Goal: Find specific page/section: Find specific page/section

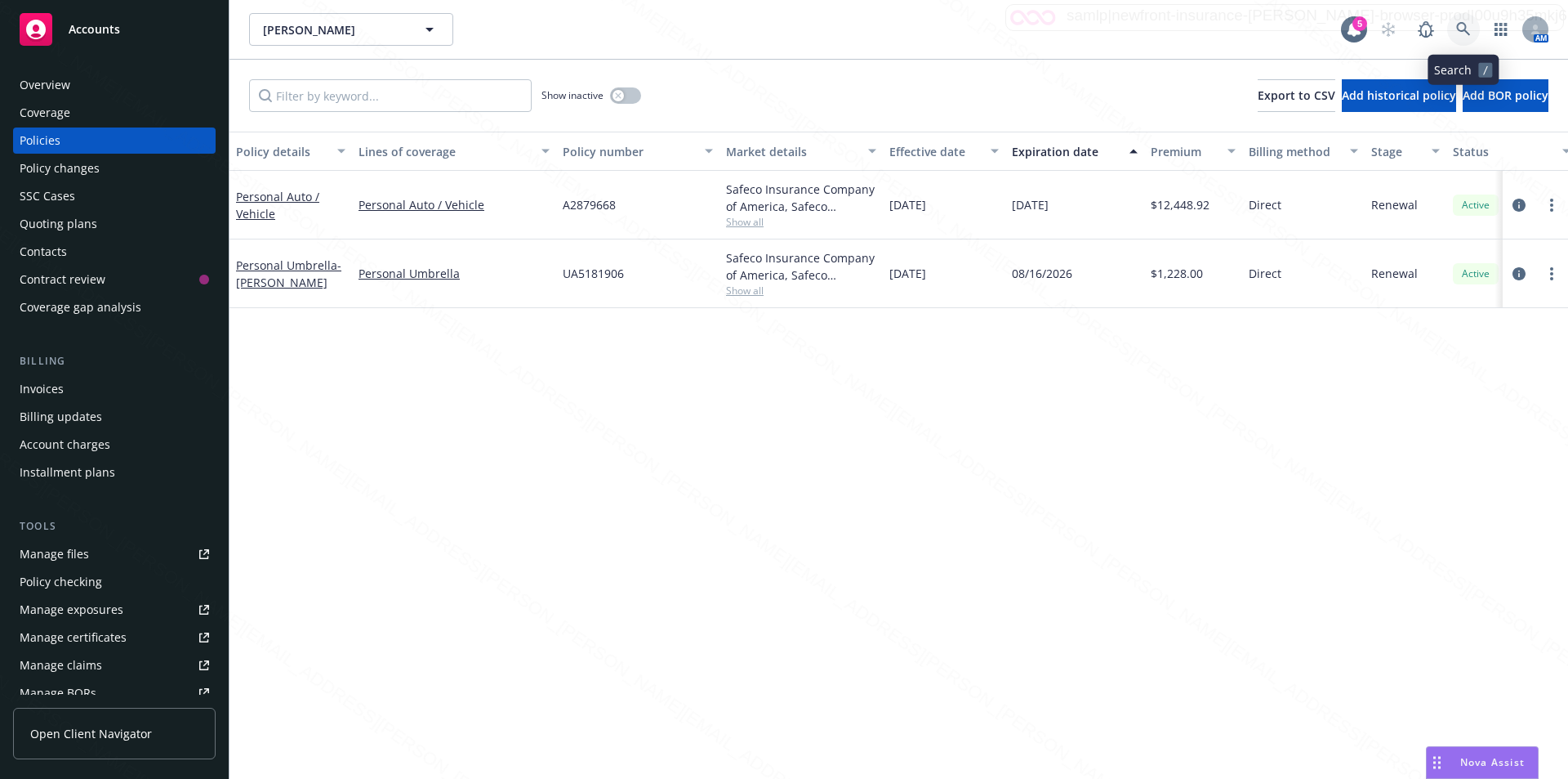
click at [1461, 24] on icon at bounding box center [1463, 29] width 15 height 15
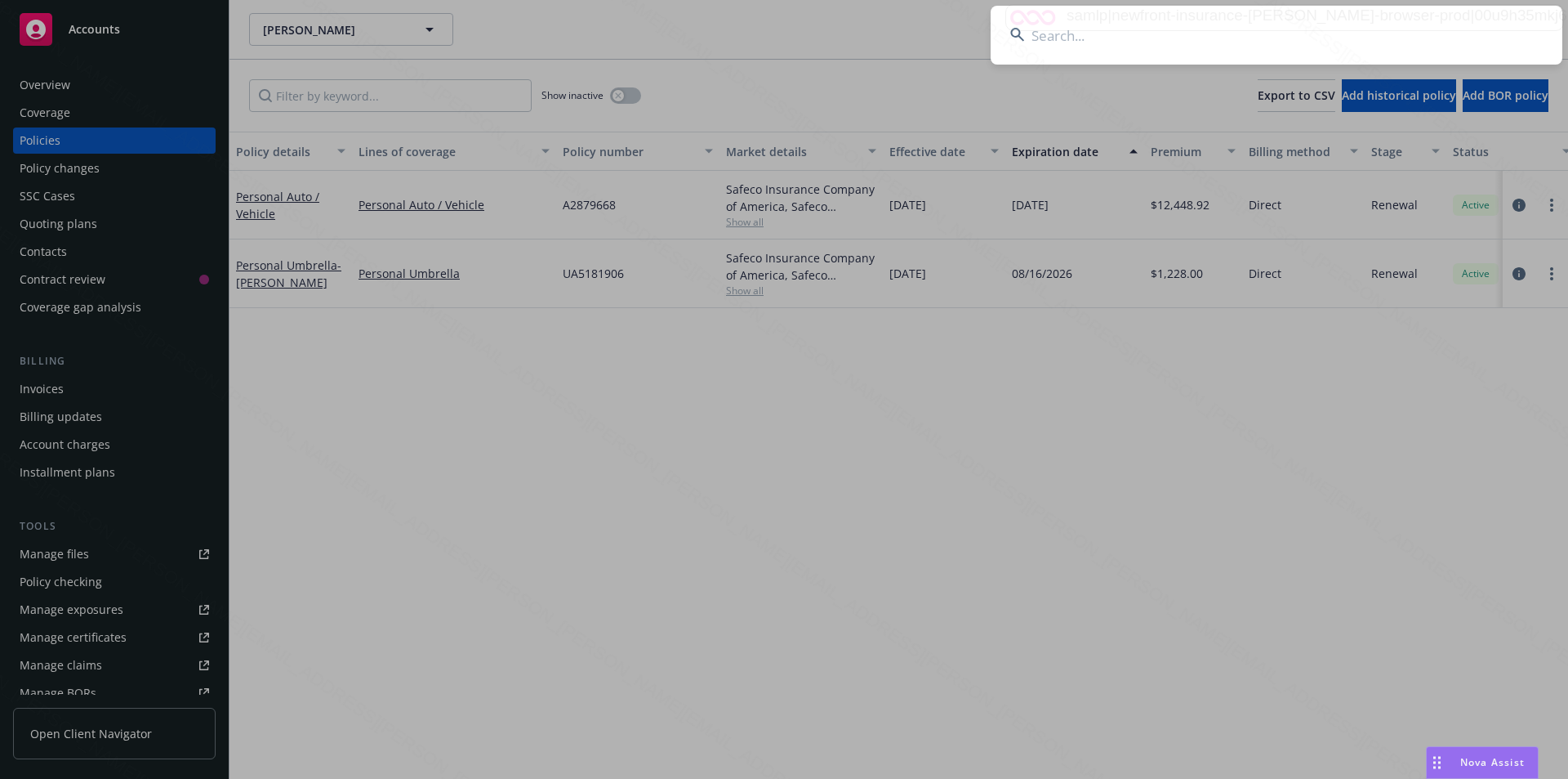
click at [1150, 49] on input at bounding box center [1277, 35] width 572 height 59
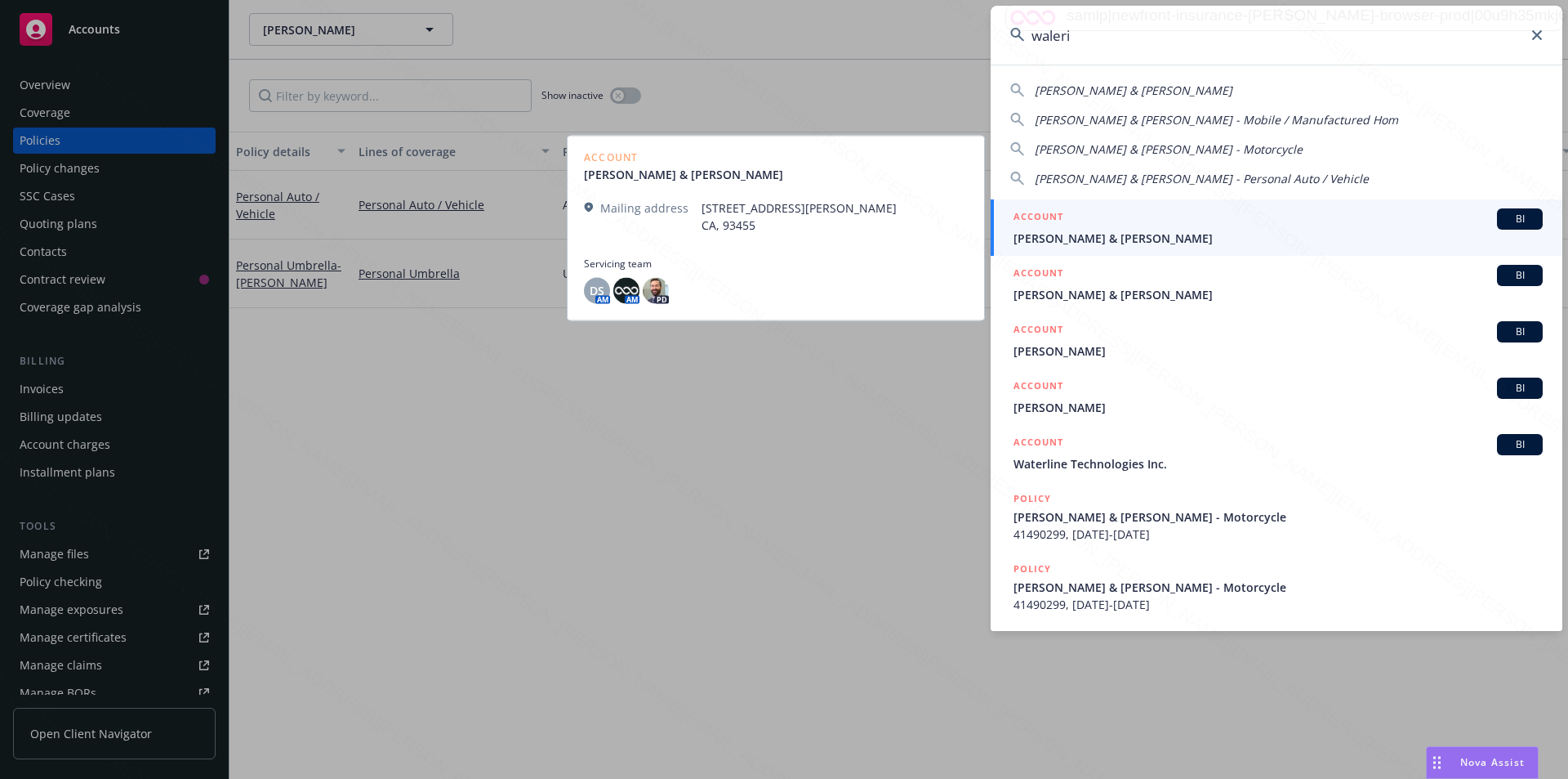
type input "waleri"
click at [1085, 238] on span "[PERSON_NAME] & [PERSON_NAME]" at bounding box center [1278, 239] width 529 height 17
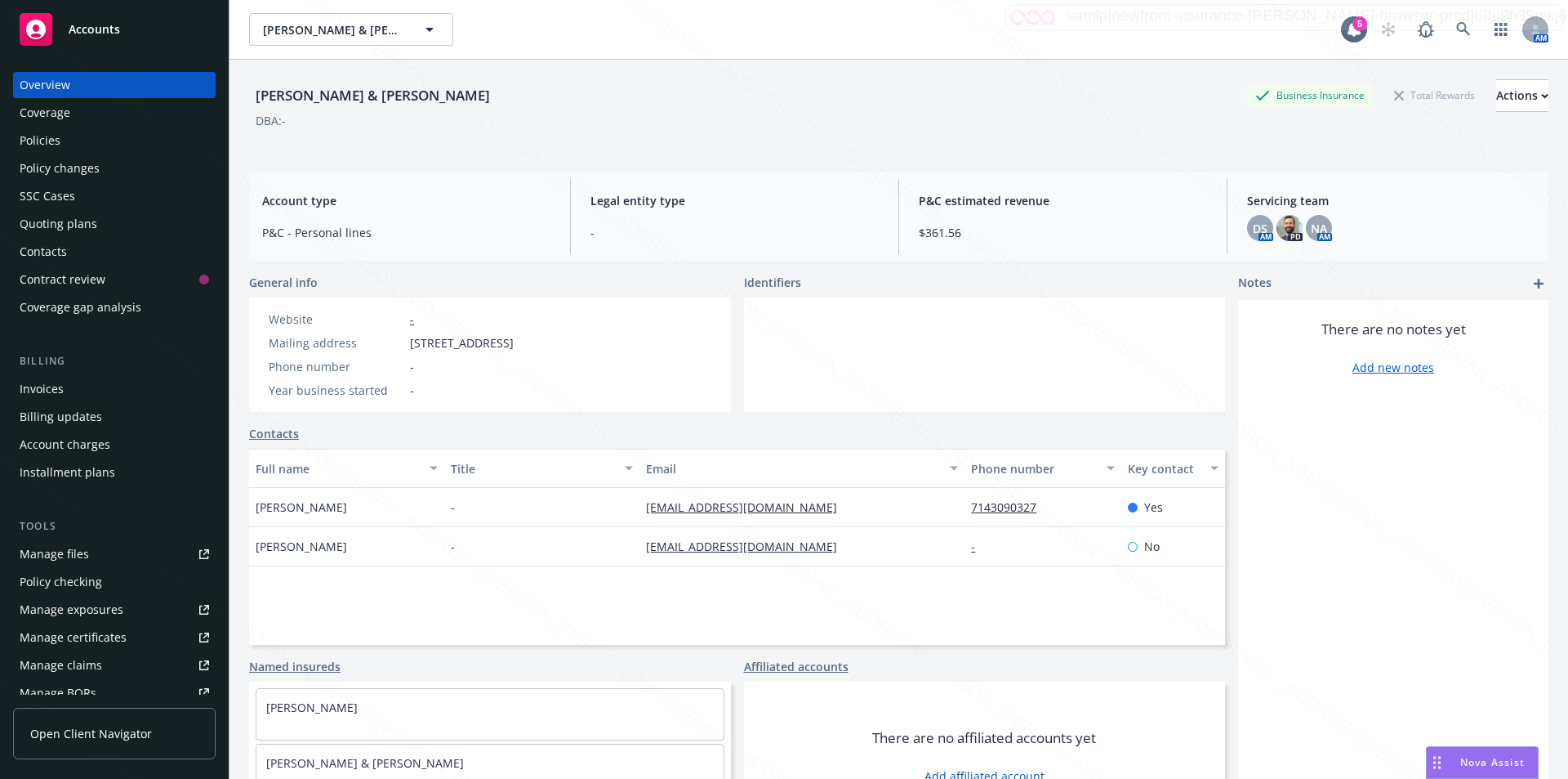
click at [66, 139] on div "Policies" at bounding box center [113, 140] width 189 height 26
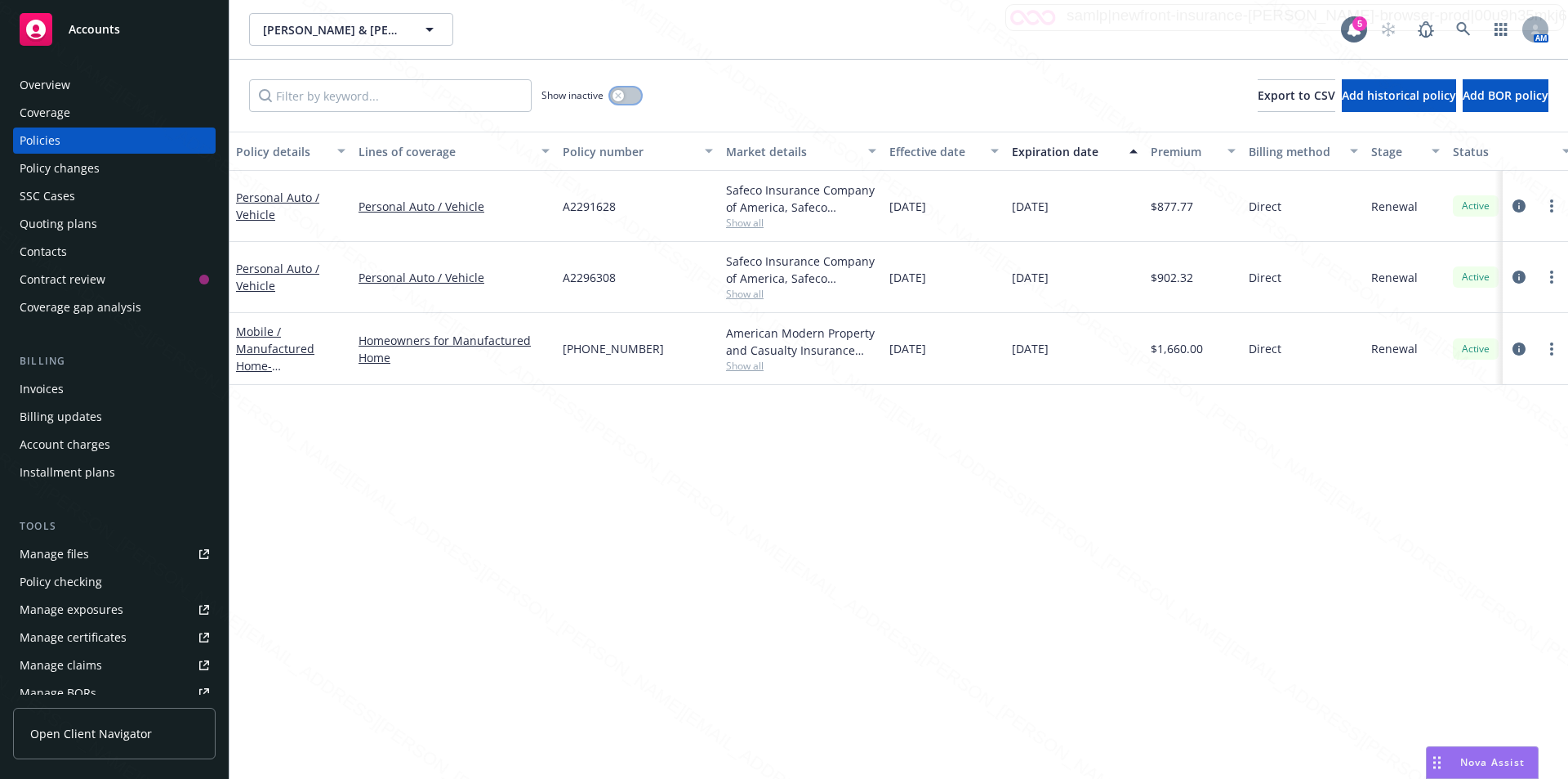
click at [619, 96] on icon "button" at bounding box center [618, 95] width 6 height 6
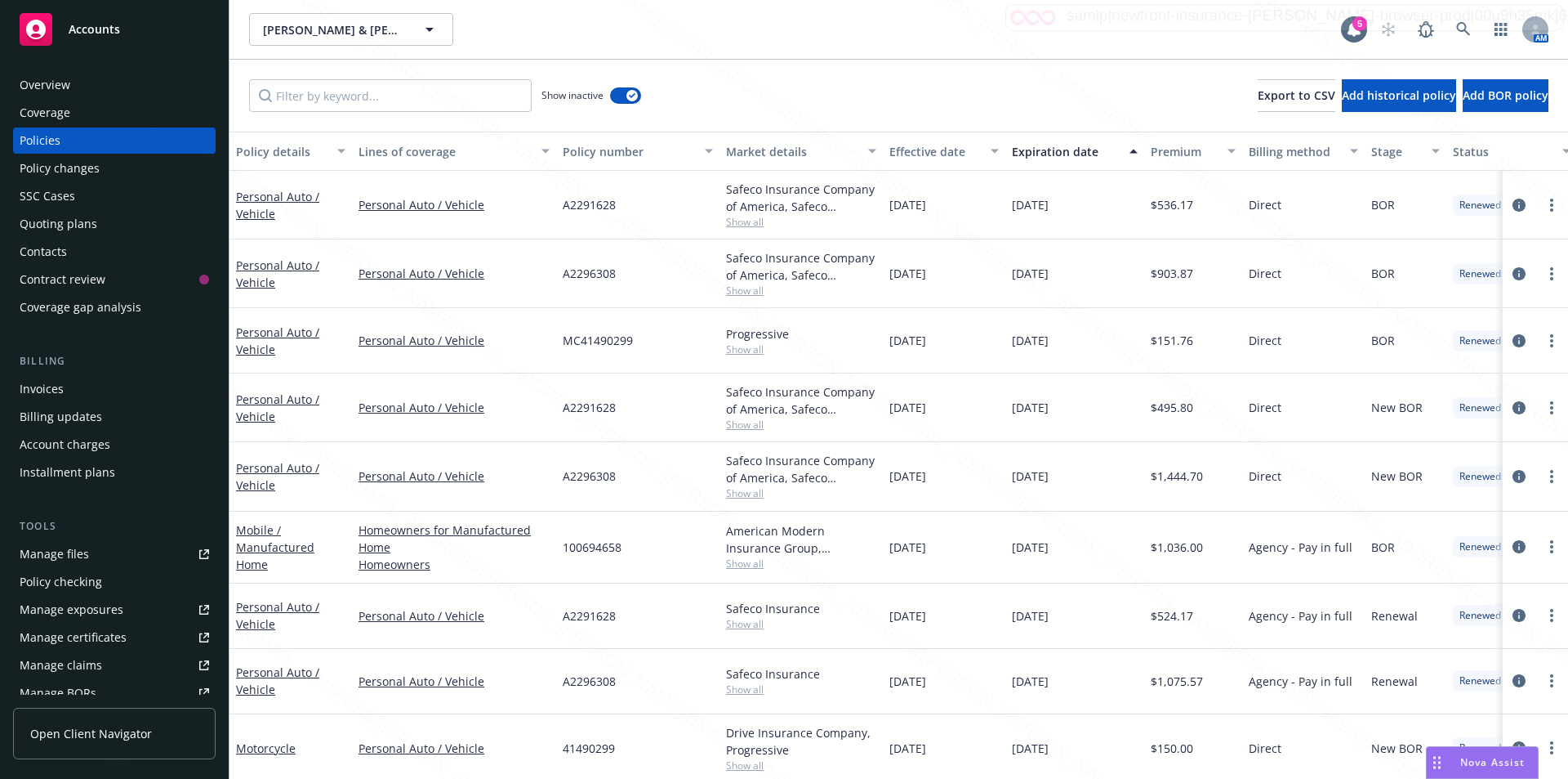
click at [1046, 151] on div "Expiration date" at bounding box center [1065, 151] width 108 height 17
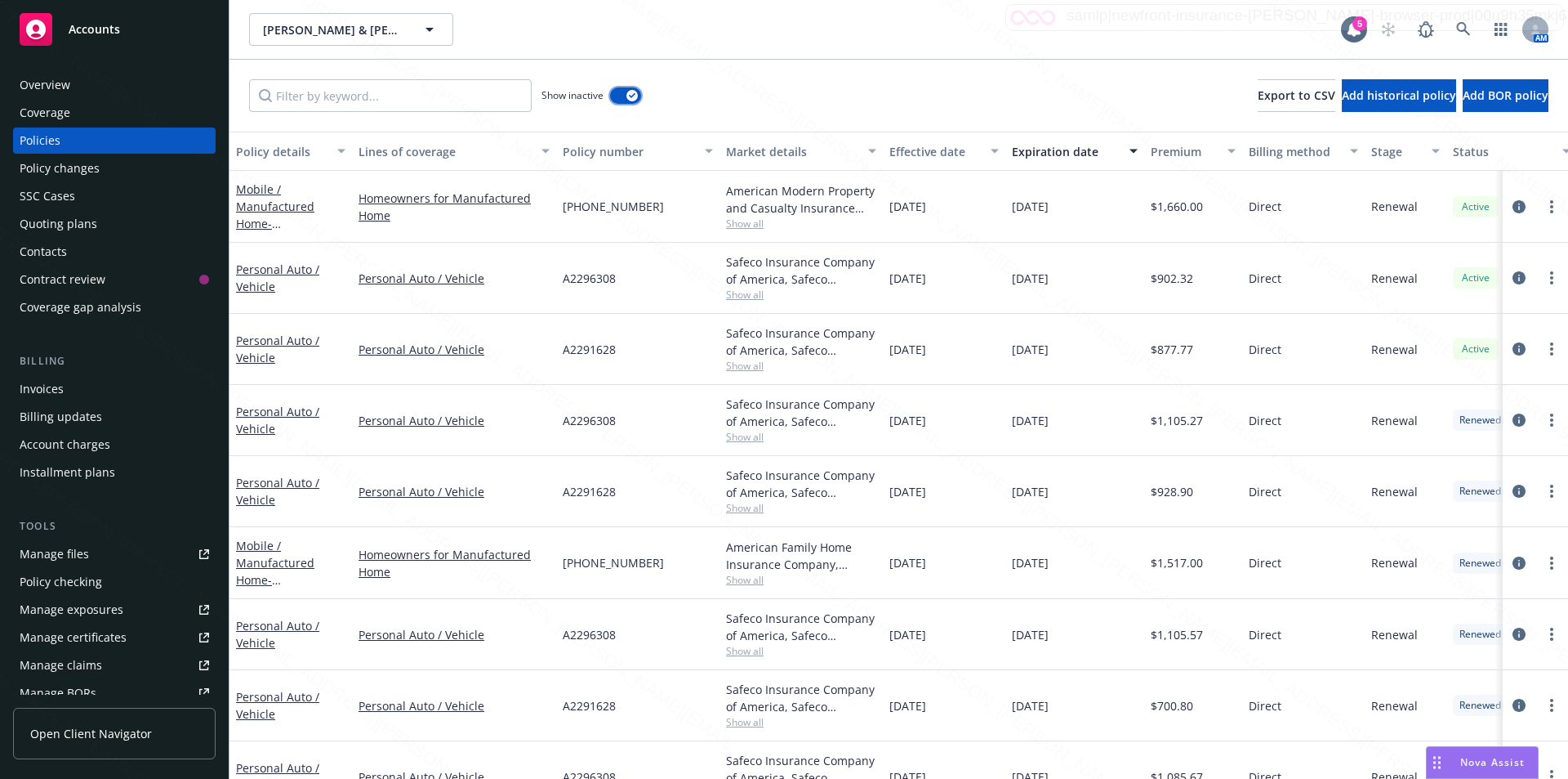
click at [625, 90] on button "button" at bounding box center [625, 95] width 31 height 16
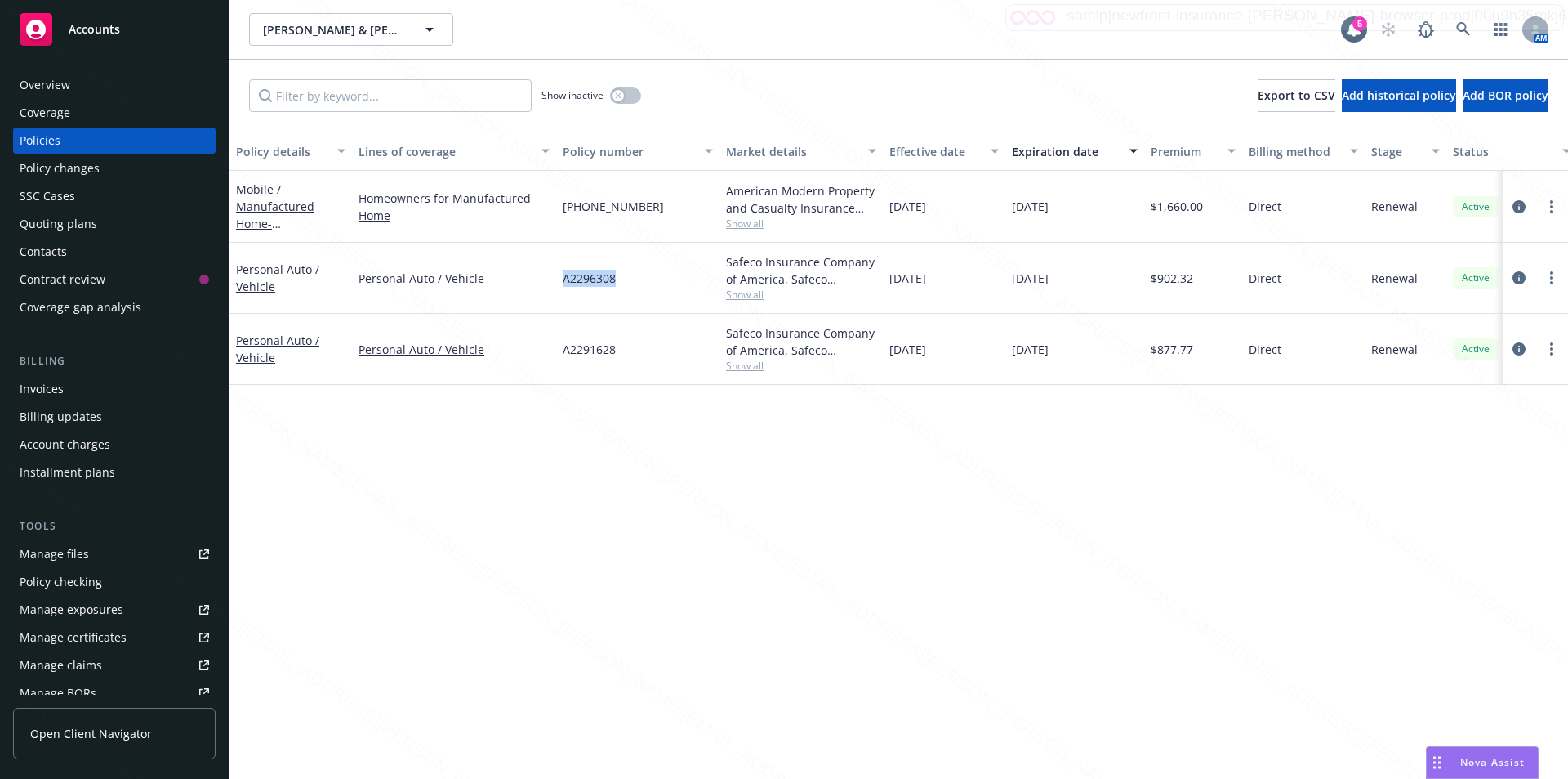
drag, startPoint x: 620, startPoint y: 278, endPoint x: 561, endPoint y: 278, distance: 59.0
click at [561, 278] on div "A2296308" at bounding box center [638, 277] width 163 height 71
